Goal: Find specific page/section: Find specific page/section

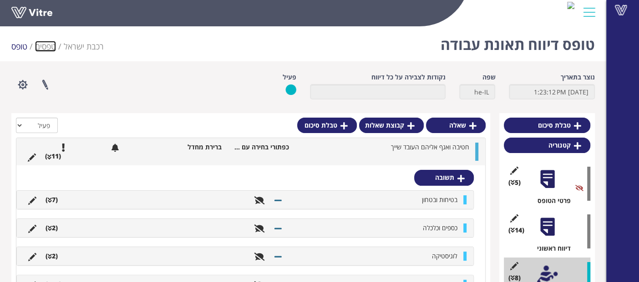
click at [52, 49] on link "טפסים" at bounding box center [45, 46] width 21 height 11
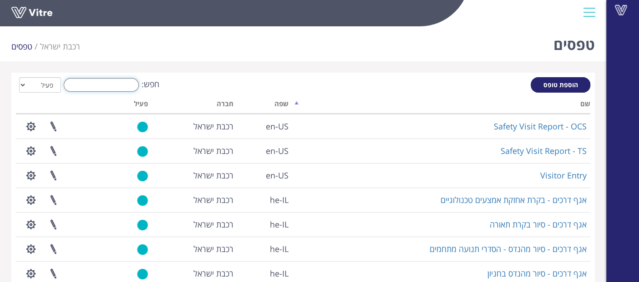
click at [102, 84] on input "חפש:" at bounding box center [101, 85] width 75 height 14
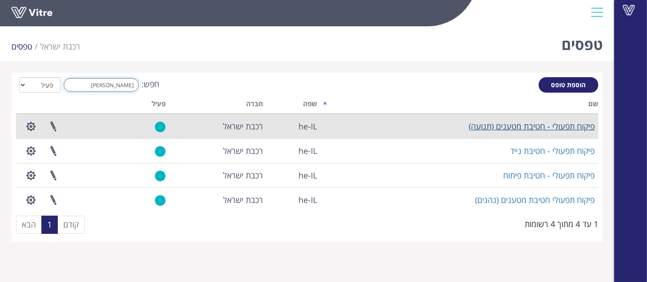
type input "[PERSON_NAME]"
click at [485, 128] on link "פיקוח תפעולי - חטיבת מטענים (תנועה)" at bounding box center [531, 126] width 126 height 11
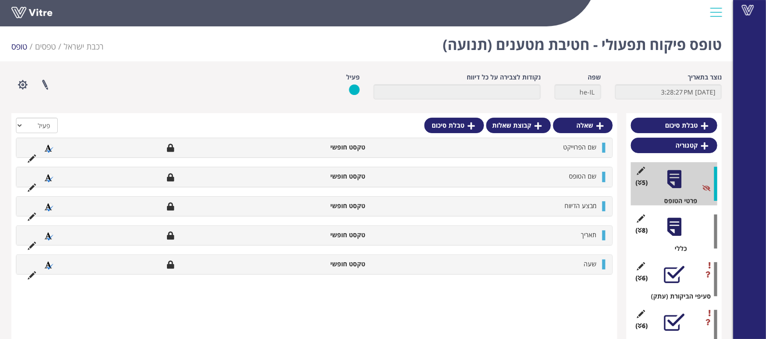
click at [646, 229] on div at bounding box center [674, 227] width 20 height 20
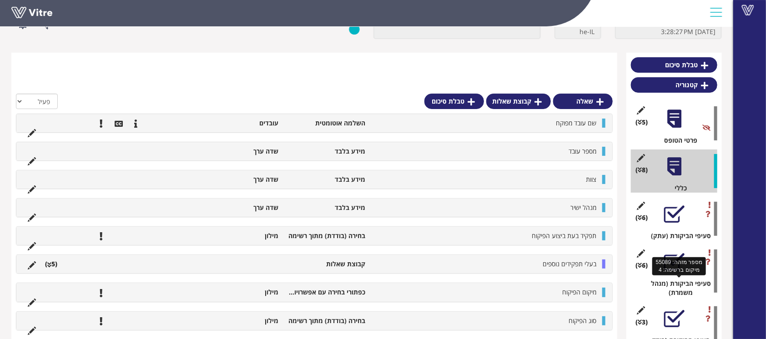
scroll to position [121, 0]
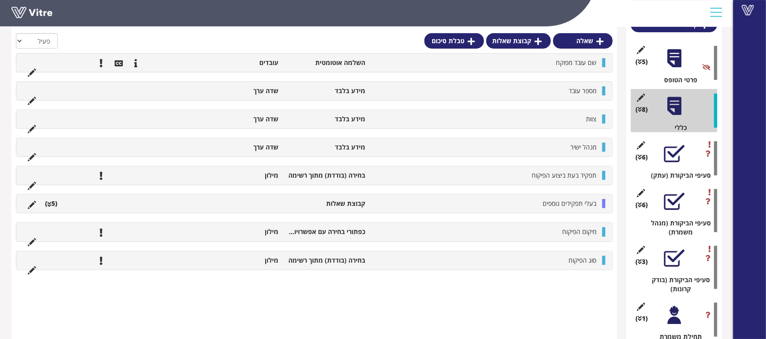
click at [646, 155] on div at bounding box center [674, 154] width 20 height 20
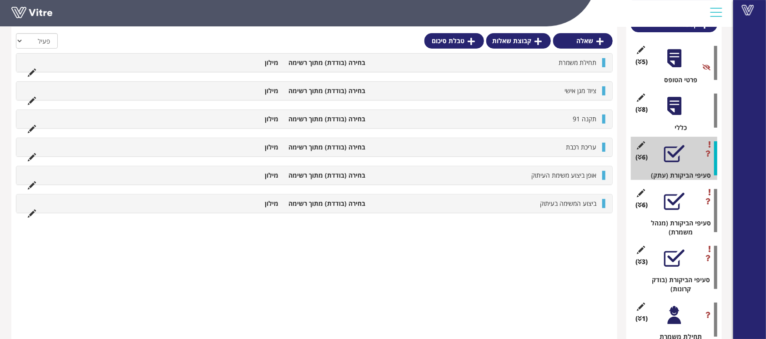
scroll to position [182, 0]
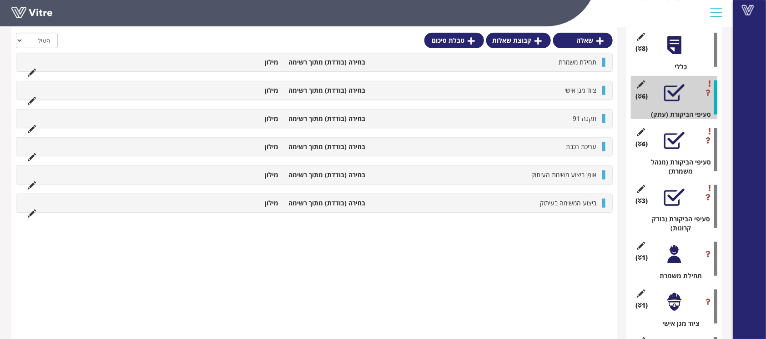
click at [646, 144] on div at bounding box center [674, 141] width 20 height 20
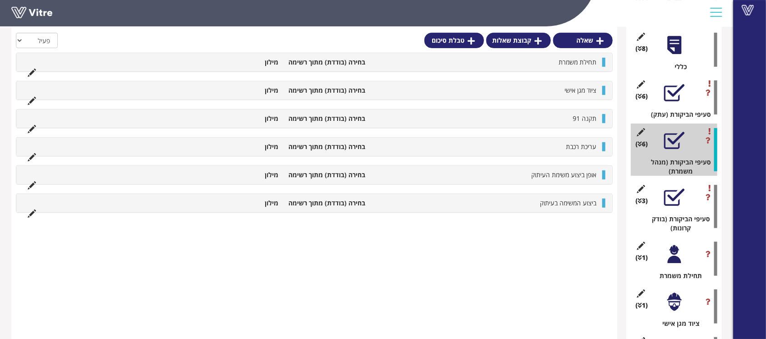
click at [646, 203] on div at bounding box center [674, 197] width 20 height 20
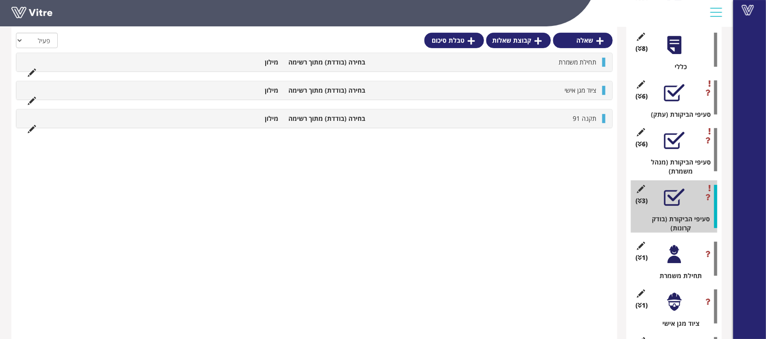
scroll to position [242, 0]
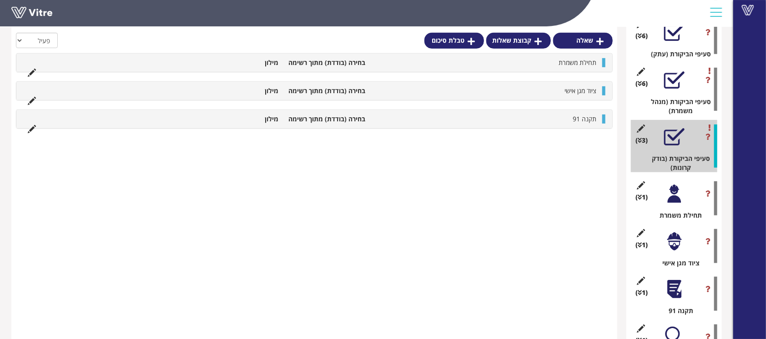
click at [646, 282] on div at bounding box center [674, 289] width 20 height 20
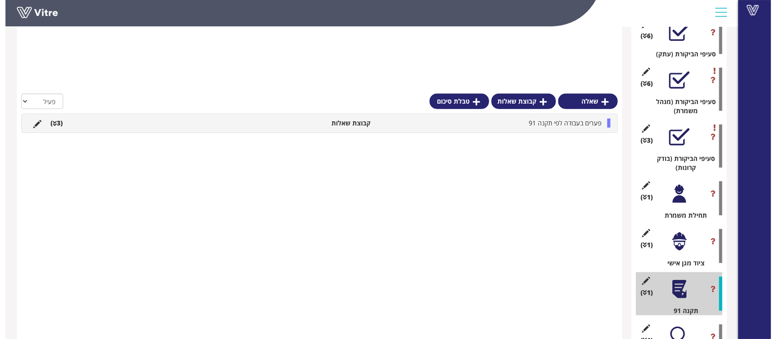
scroll to position [303, 0]
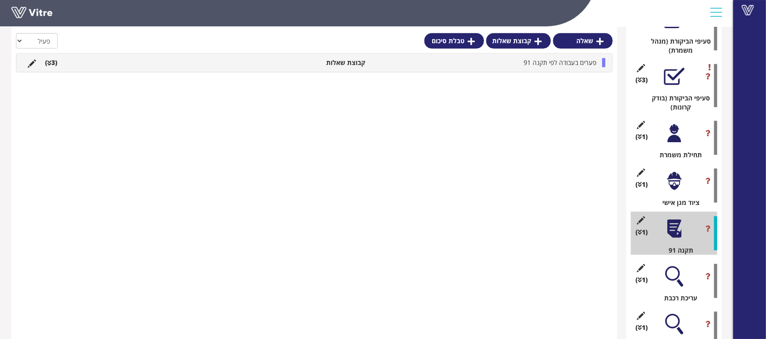
click at [646, 282] on div at bounding box center [674, 277] width 20 height 20
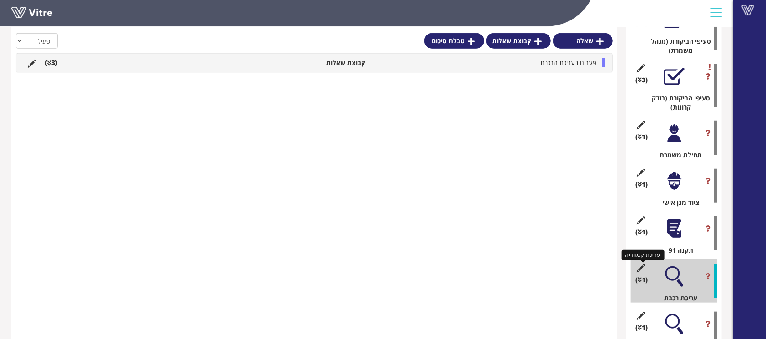
click at [640, 267] on icon at bounding box center [640, 268] width 11 height 8
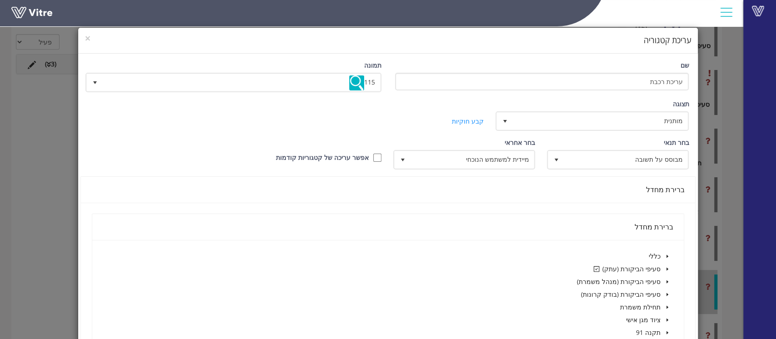
scroll to position [60, 0]
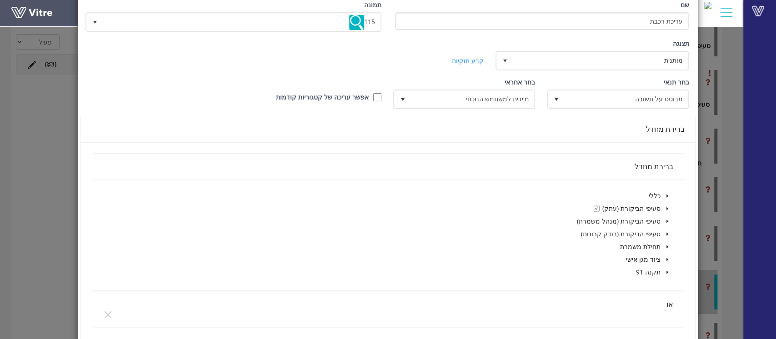
click at [646, 207] on icon "caret-down" at bounding box center [667, 208] width 5 height 5
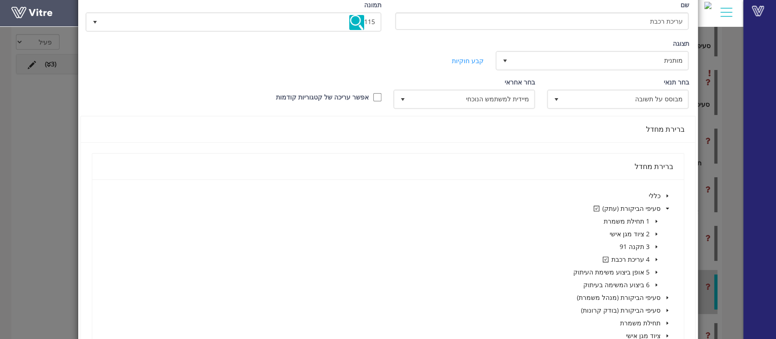
click at [646, 258] on icon "caret-down" at bounding box center [657, 259] width 2 height 3
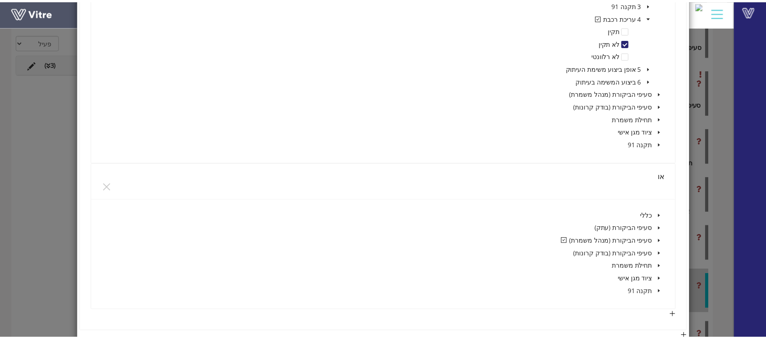
scroll to position [364, 0]
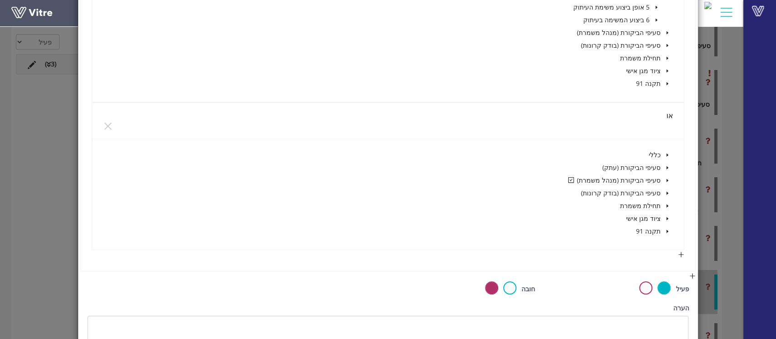
click at [646, 179] on icon "caret-down" at bounding box center [668, 180] width 2 height 3
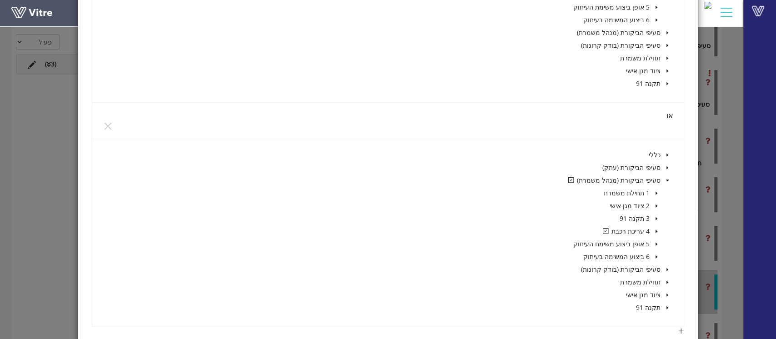
click at [646, 231] on icon "caret-down" at bounding box center [656, 231] width 5 height 5
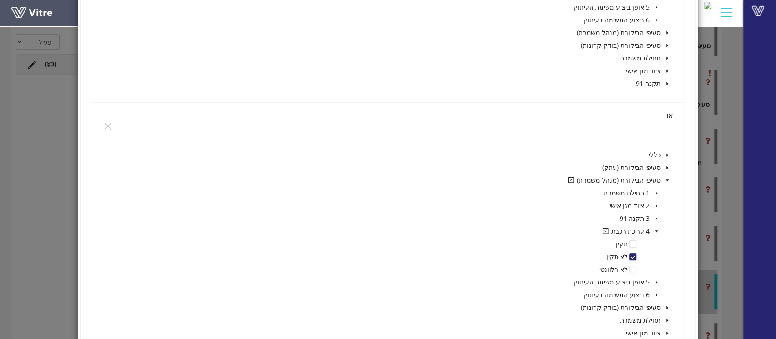
click at [646, 217] on div "× עריכת קטגוריה שם עריכת רכבת תמונה 115 115 תצוגה מותנית 5 קביעת משך דקות 0 קבע…" at bounding box center [388, 169] width 776 height 339
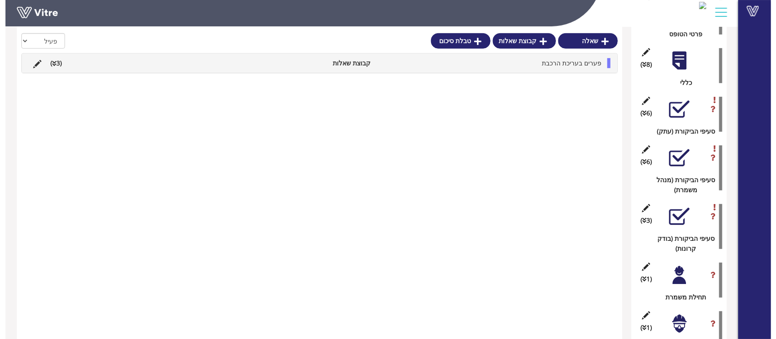
scroll to position [108, 0]
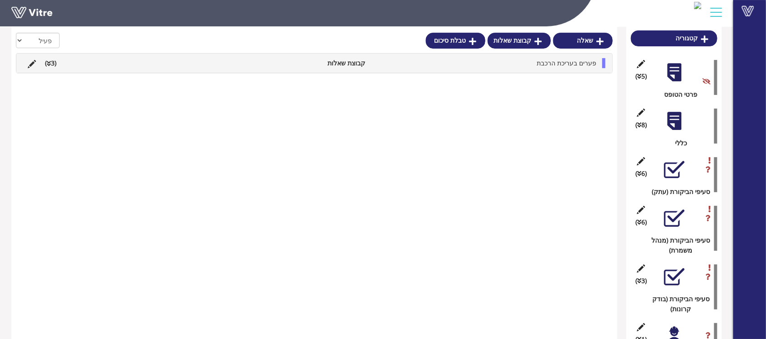
click at [646, 129] on div at bounding box center [674, 121] width 20 height 20
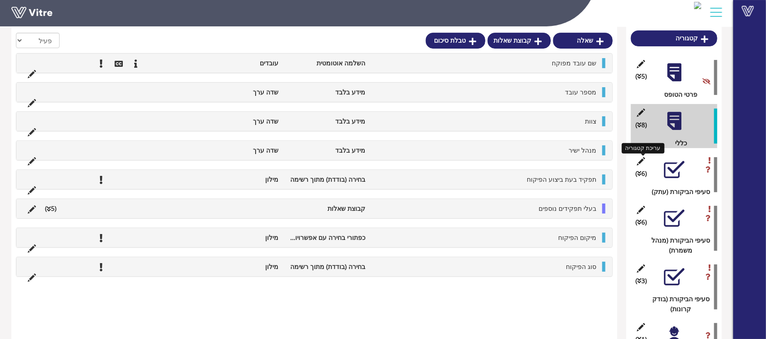
click at [640, 160] on icon at bounding box center [640, 161] width 11 height 8
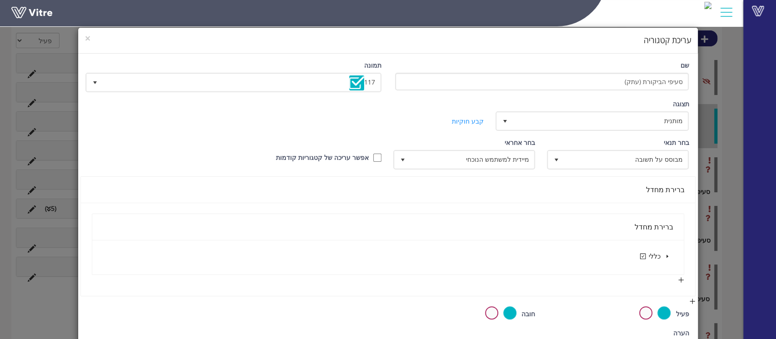
click at [646, 255] on icon "caret-down" at bounding box center [667, 256] width 5 height 5
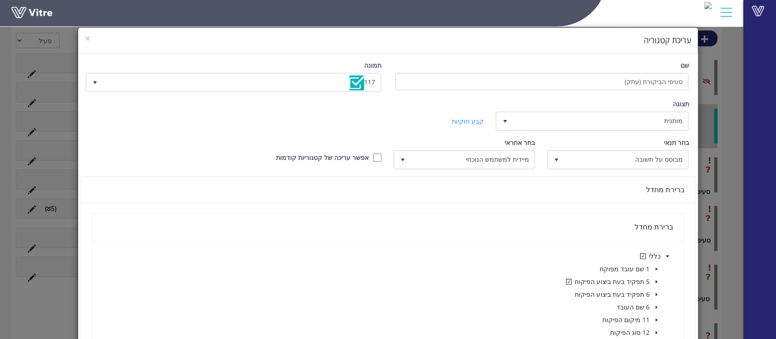
scroll to position [60, 0]
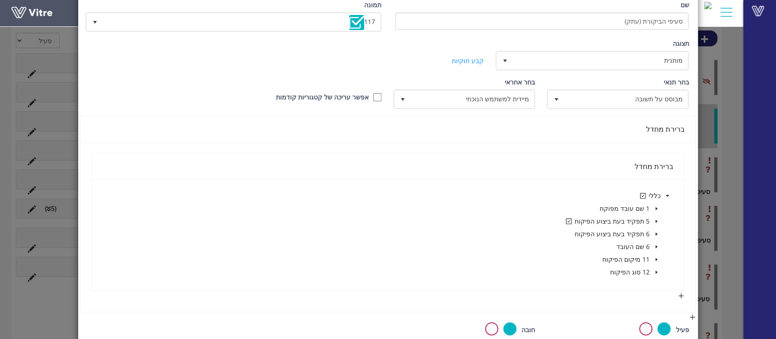
click at [646, 221] on icon "caret-down" at bounding box center [656, 221] width 5 height 5
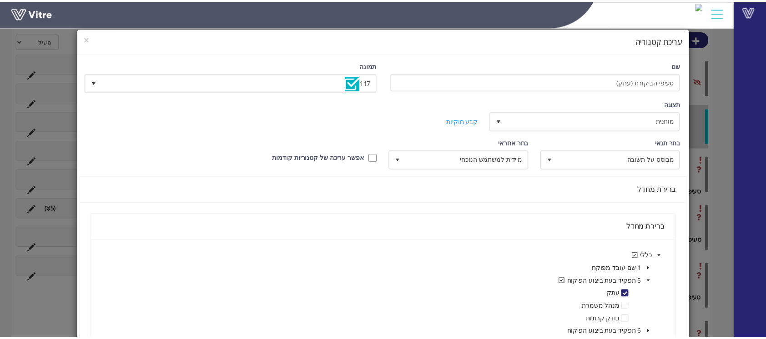
scroll to position [236, 0]
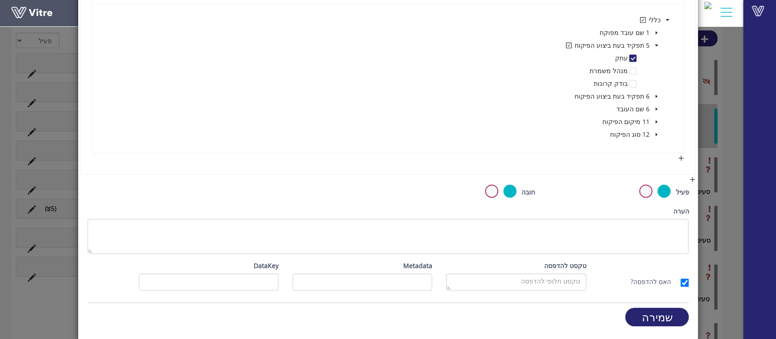
click at [646, 161] on div "× עריכת קטגוריה שם סעיפי הביקורת (עתק) תמונה 117 117 תצוגה מותנית 5 קביעת משך ד…" at bounding box center [388, 169] width 776 height 339
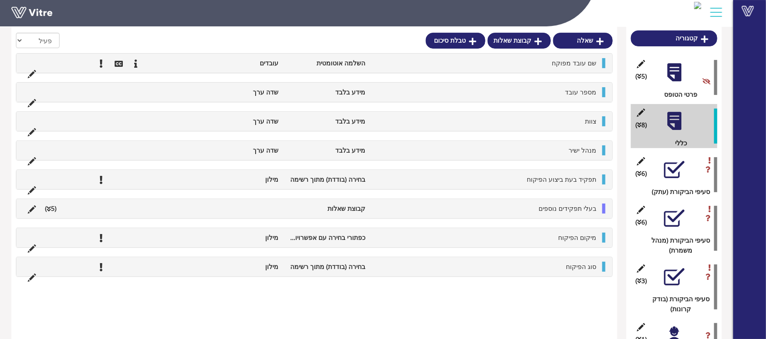
click at [646, 155] on div "(6 ) סעיפי הביקורת (עתק)" at bounding box center [674, 175] width 86 height 44
click at [646, 174] on div at bounding box center [674, 170] width 20 height 20
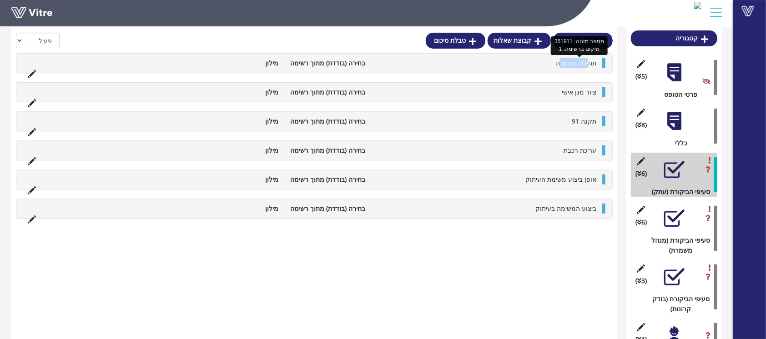
drag, startPoint x: 588, startPoint y: 64, endPoint x: 562, endPoint y: 64, distance: 25.9
click at [562, 64] on span "תחילת משמרת" at bounding box center [576, 63] width 40 height 9
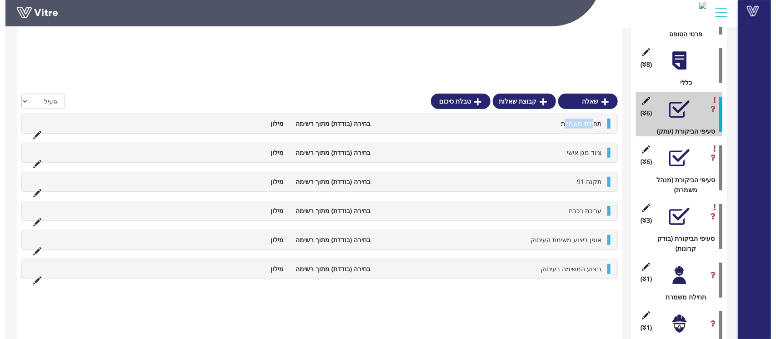
scroll to position [229, 0]
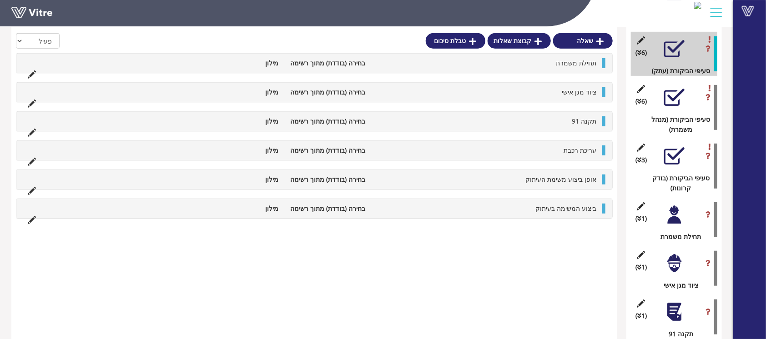
click at [646, 216] on div at bounding box center [674, 215] width 20 height 20
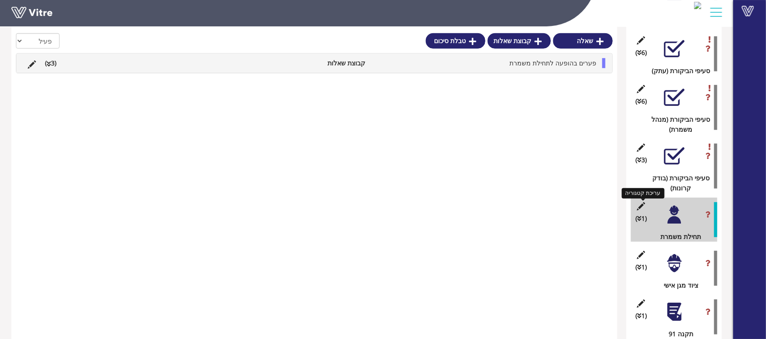
click at [640, 205] on icon at bounding box center [640, 206] width 11 height 8
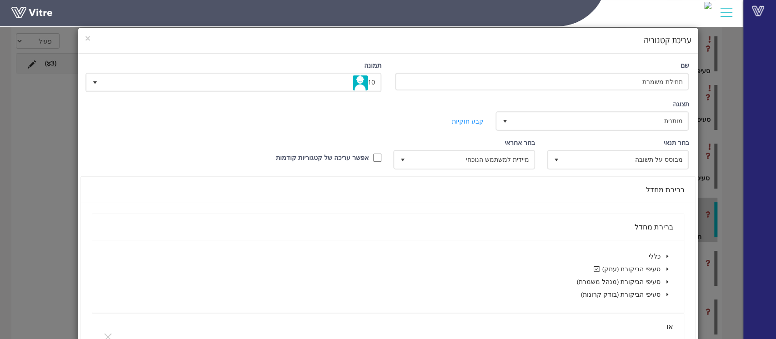
scroll to position [60, 0]
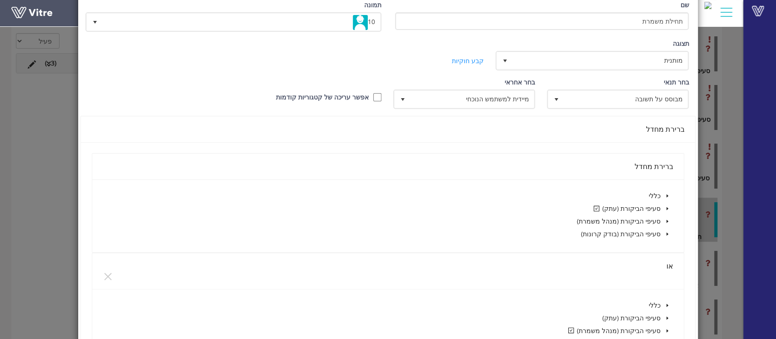
click at [646, 206] on icon "caret-down" at bounding box center [667, 208] width 5 height 5
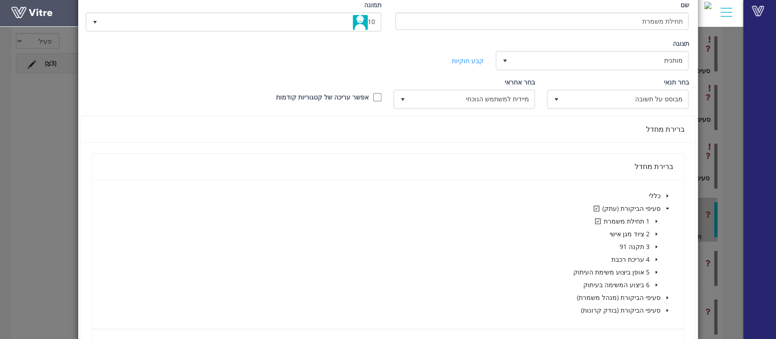
click at [646, 220] on span at bounding box center [656, 221] width 11 height 11
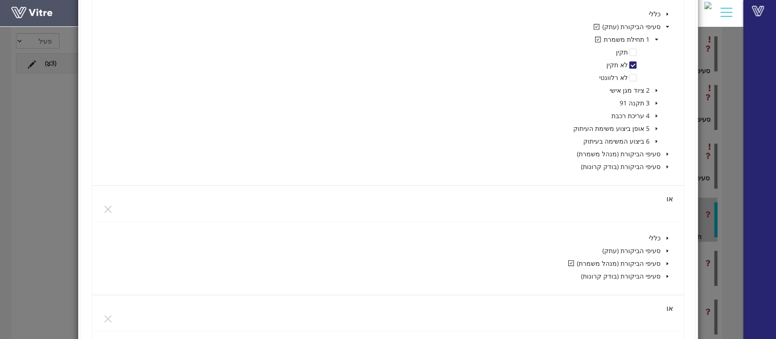
scroll to position [364, 0]
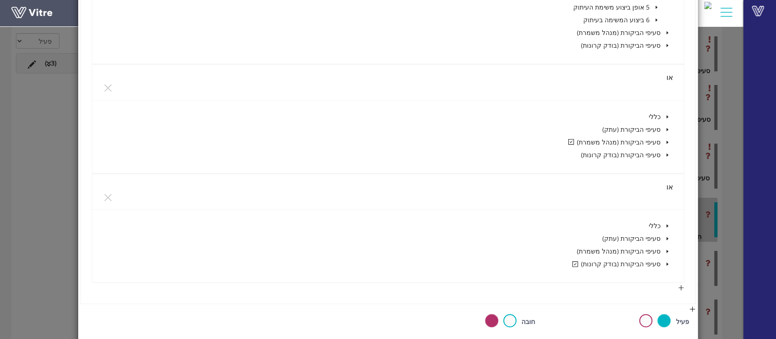
click at [646, 139] on span at bounding box center [667, 142] width 11 height 11
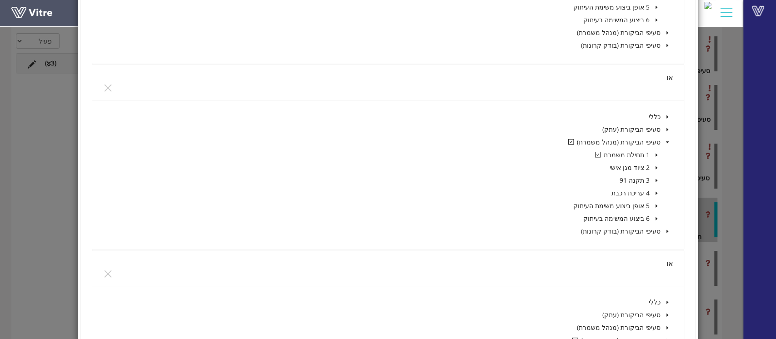
click at [646, 153] on span at bounding box center [656, 155] width 11 height 11
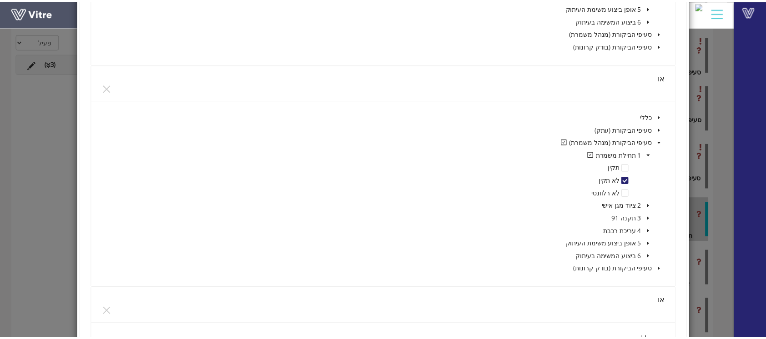
scroll to position [424, 0]
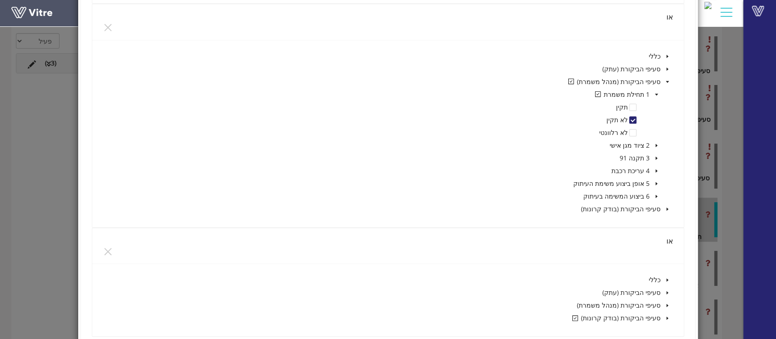
click at [646, 282] on span at bounding box center [667, 318] width 11 height 11
click at [646, 191] on div "× עריכת קטגוריה שם תחילת משמרת תמונה 10 10 תצוגה מותנית 5 קביעת משך דקות 0 קבע …" at bounding box center [388, 169] width 776 height 339
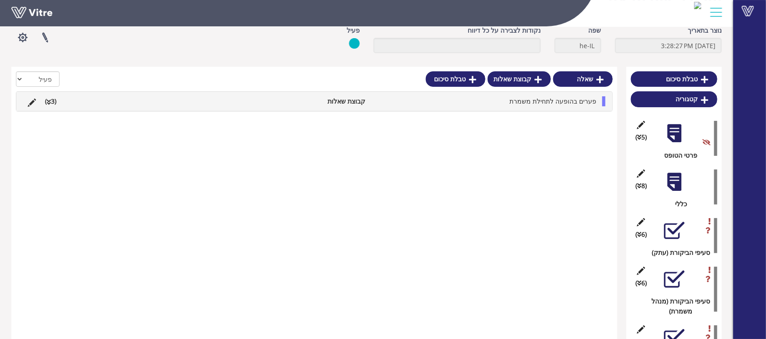
scroll to position [0, 0]
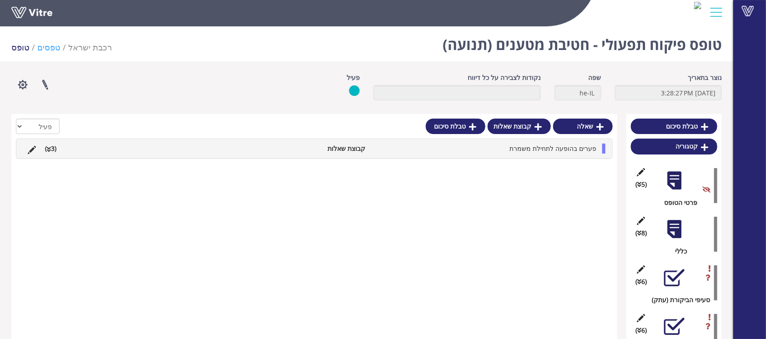
click at [51, 48] on link "טפסים" at bounding box center [48, 47] width 23 height 11
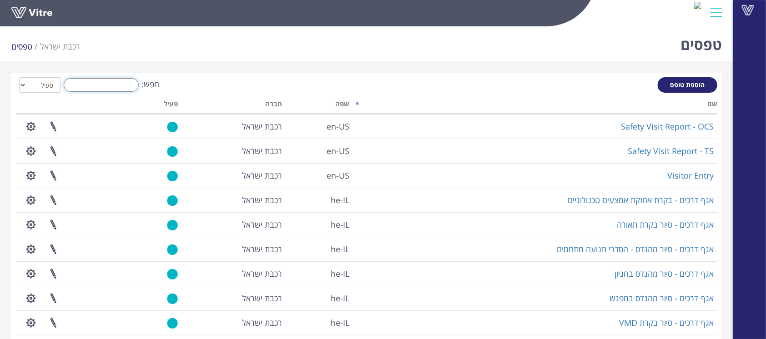
click at [110, 87] on input "חפש:" at bounding box center [101, 85] width 75 height 14
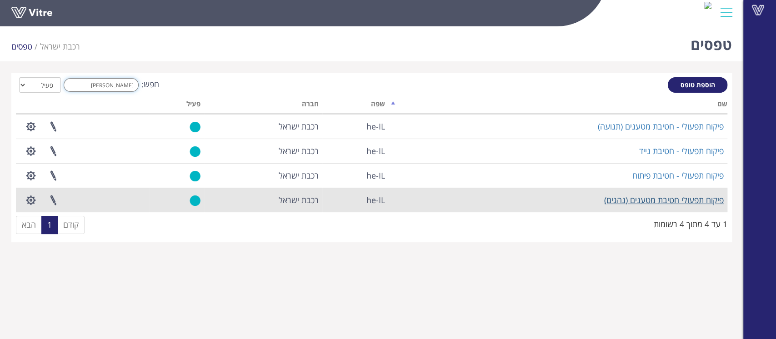
type input "[PERSON_NAME]"
click at [629, 201] on link "פיקוח תפעולי חטיבת מטענים (נהגים)" at bounding box center [664, 200] width 120 height 11
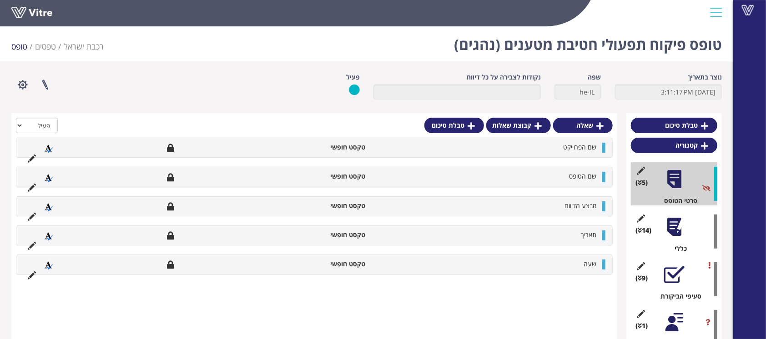
click at [674, 270] on div at bounding box center [674, 275] width 20 height 20
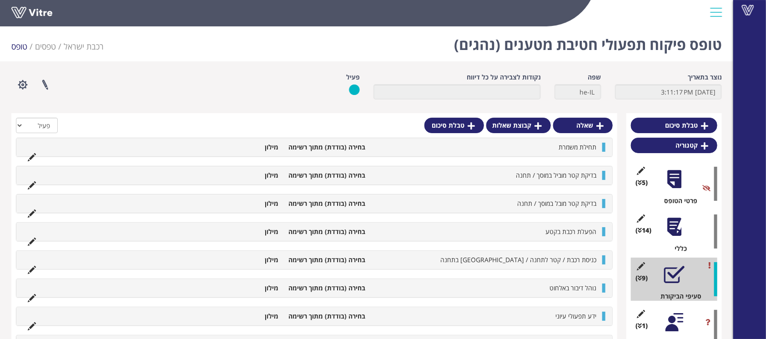
click at [668, 222] on div at bounding box center [674, 227] width 20 height 20
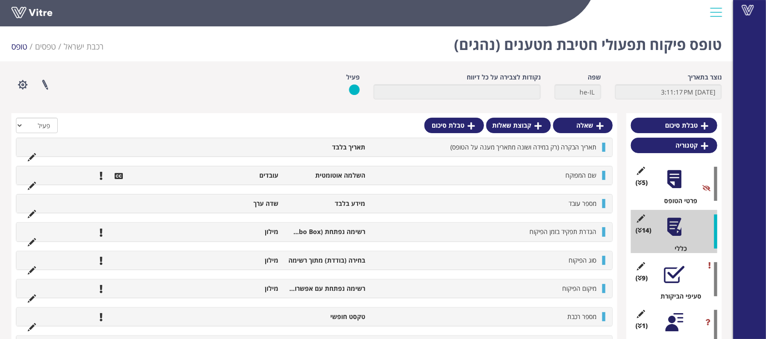
click at [675, 274] on div at bounding box center [674, 275] width 20 height 20
